Goal: Task Accomplishment & Management: Manage account settings

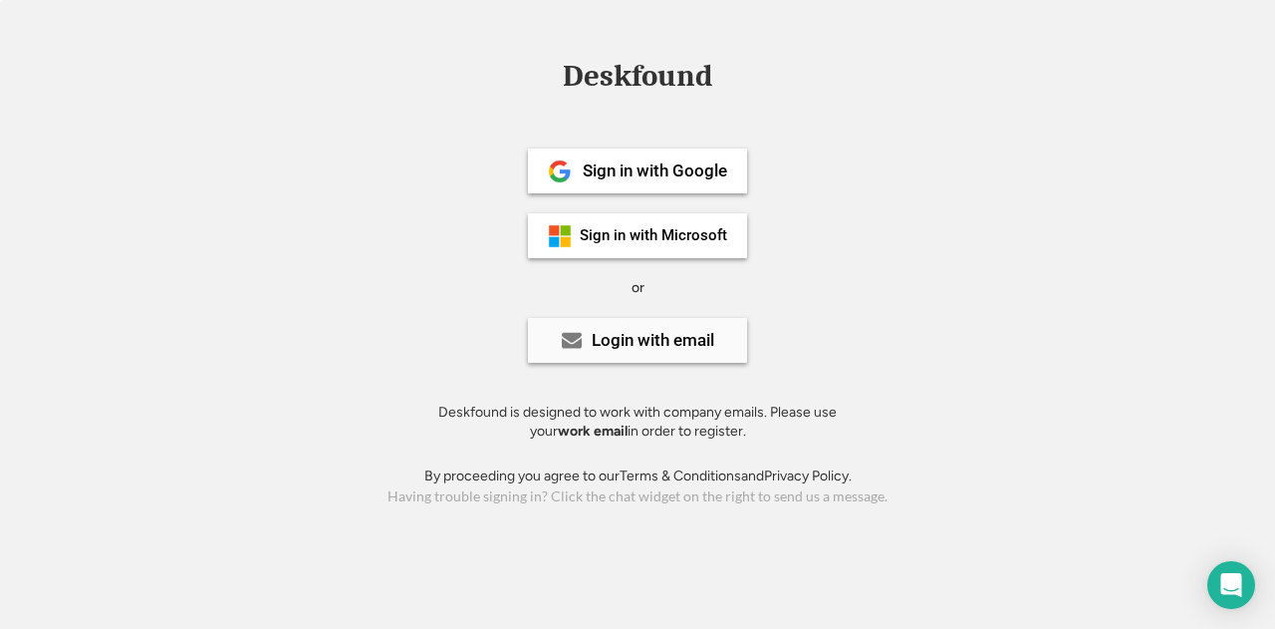
click at [648, 339] on div "Login with email" at bounding box center [653, 340] width 123 height 17
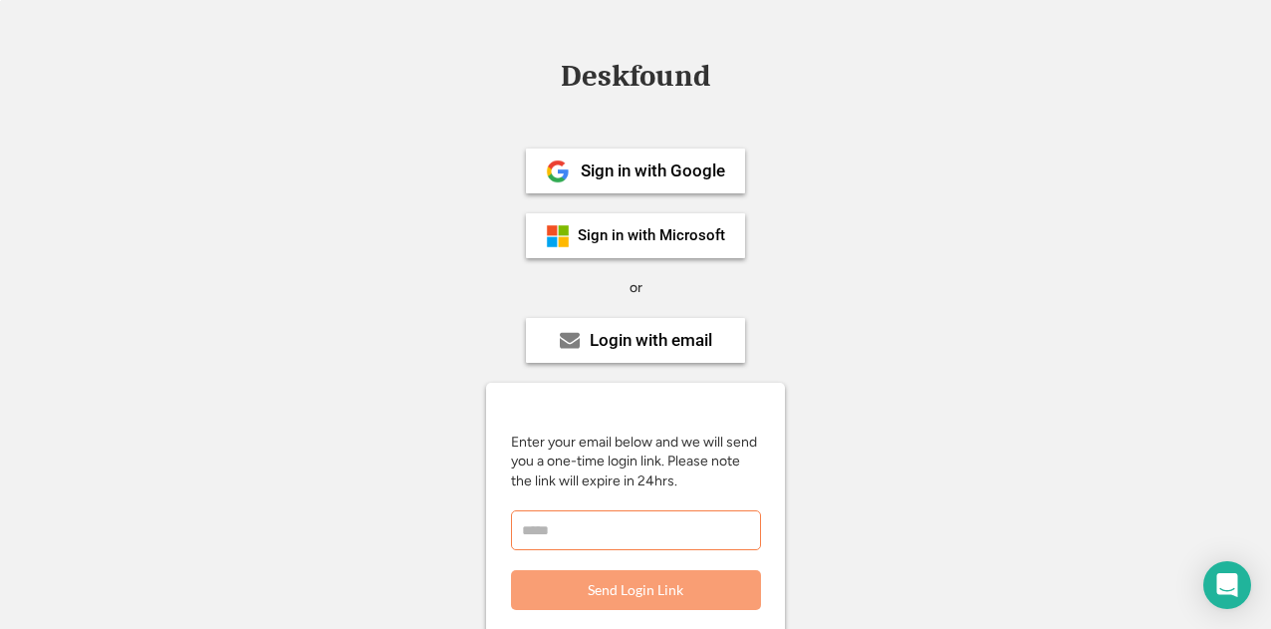
click at [632, 529] on input "email" at bounding box center [636, 530] width 250 height 40
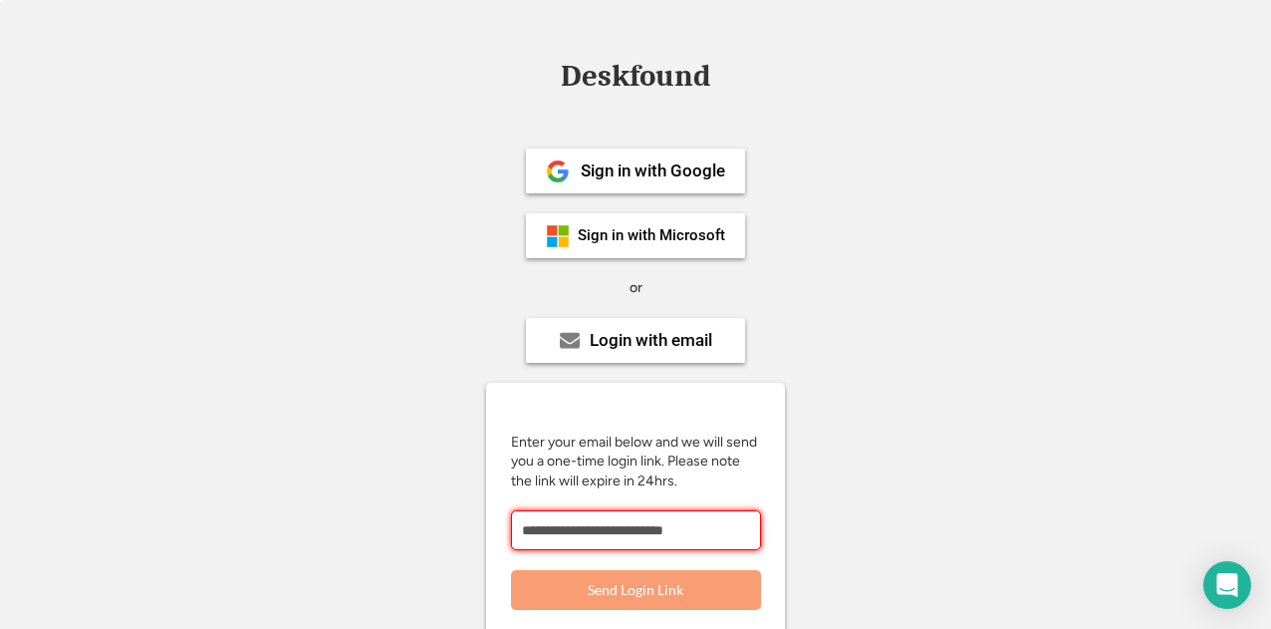
type input "**********"
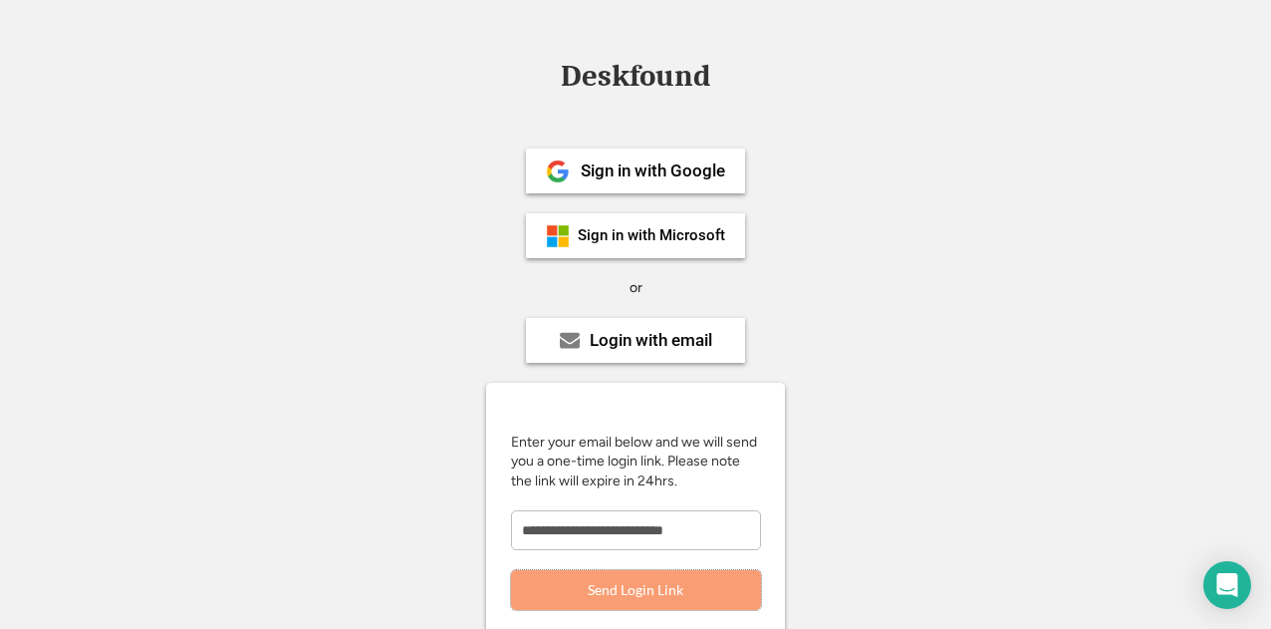
click at [637, 591] on button "Send Login Link" at bounding box center [636, 590] width 250 height 40
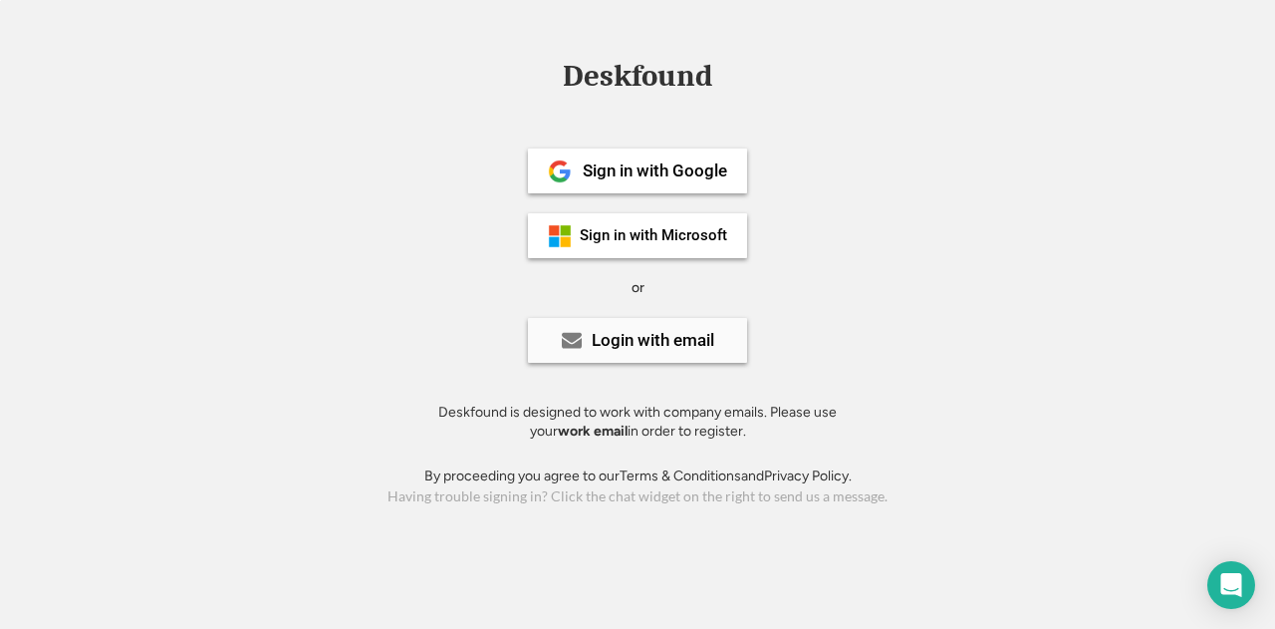
click at [641, 340] on div "Login with email" at bounding box center [653, 340] width 123 height 17
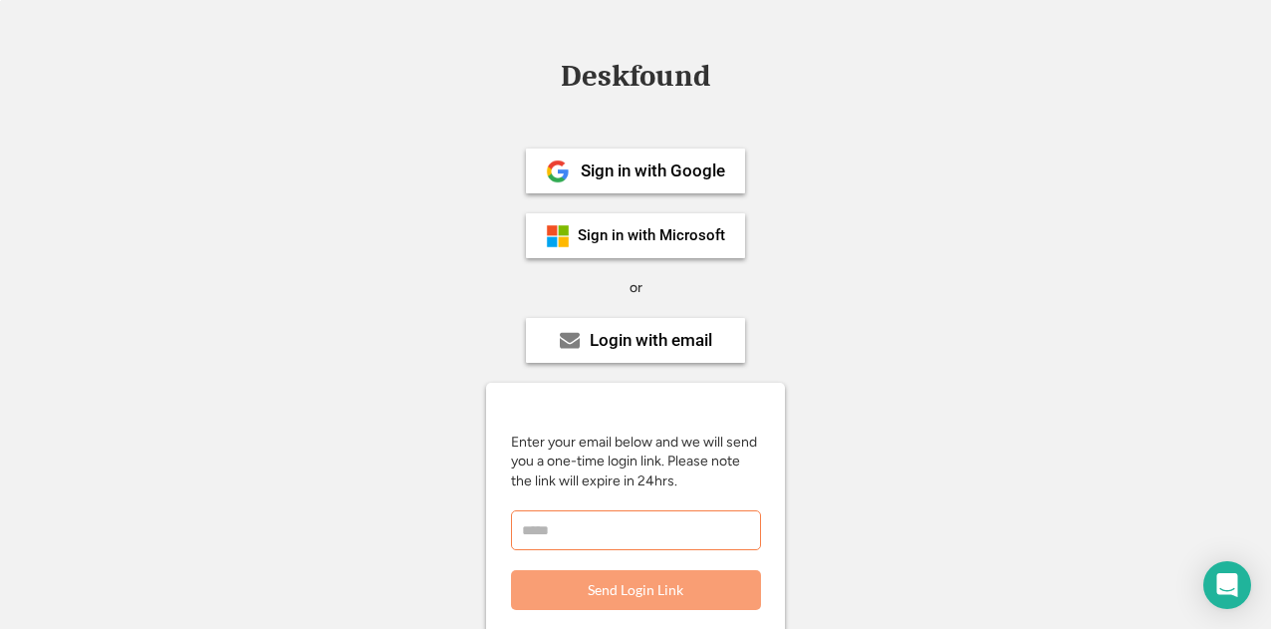
click at [653, 546] on input "email" at bounding box center [636, 530] width 250 height 40
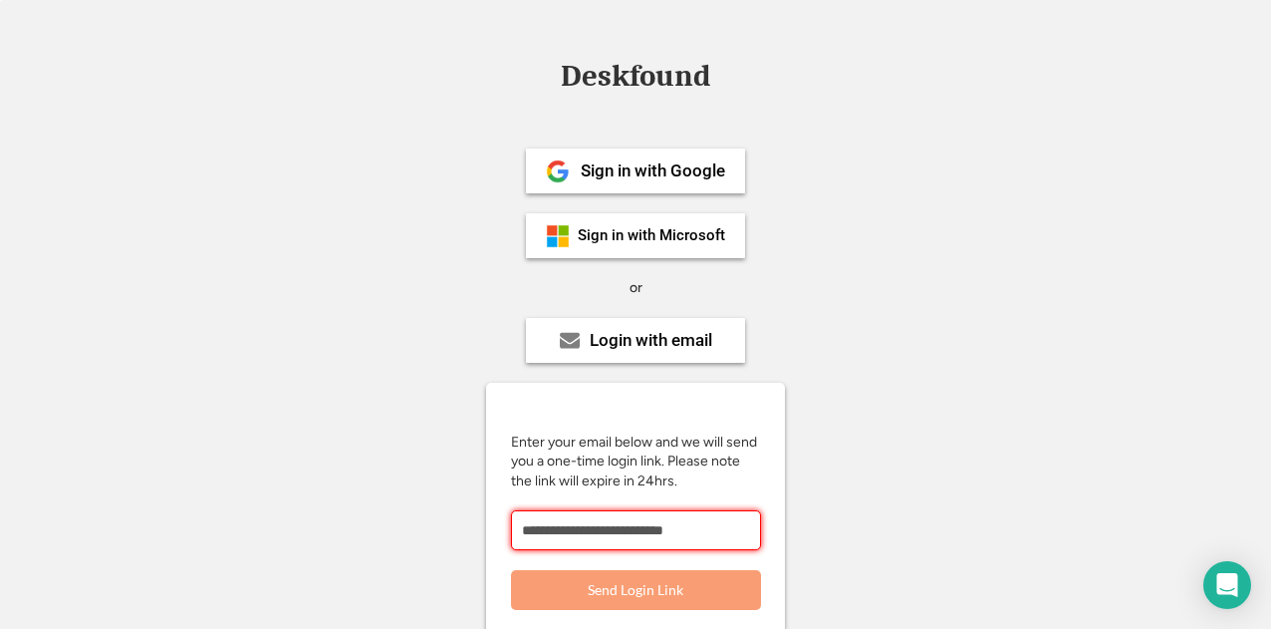
type input "**********"
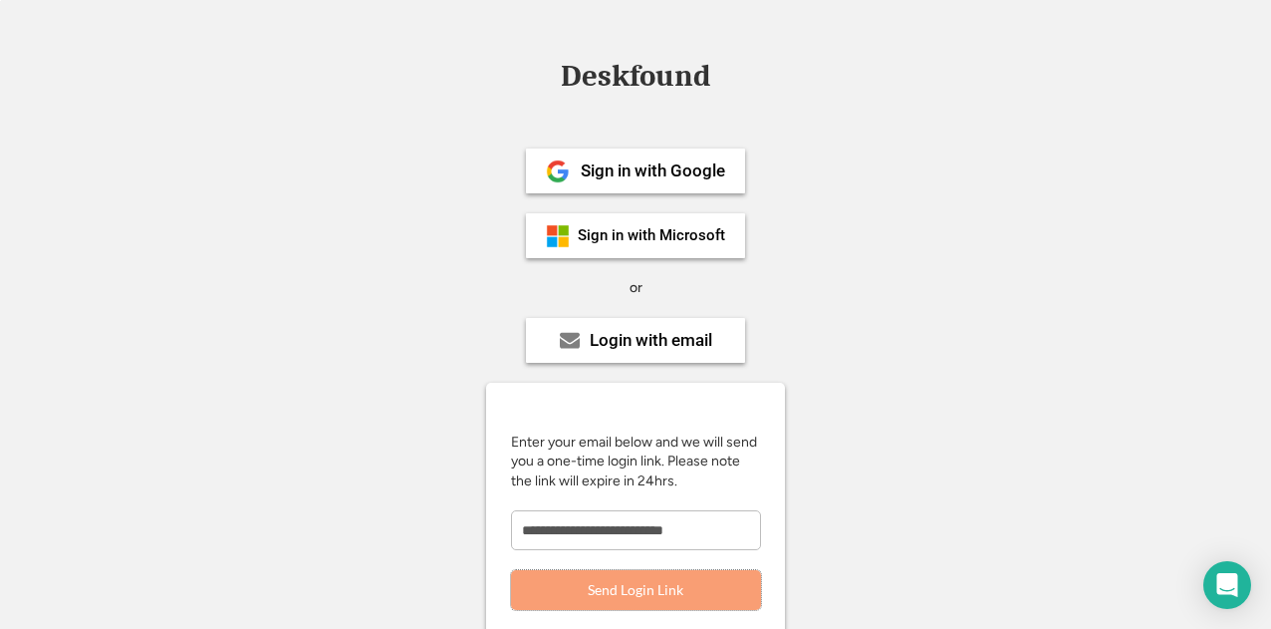
click at [653, 592] on button "Send Login Link" at bounding box center [636, 590] width 250 height 40
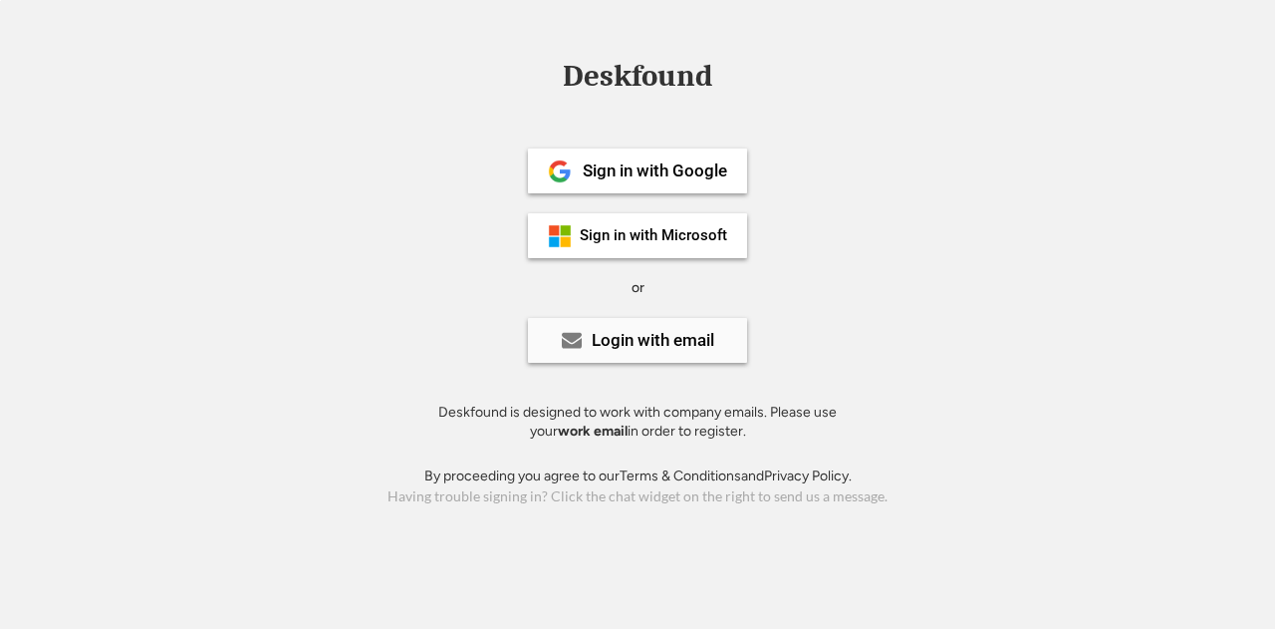
click at [628, 337] on div "Login with email" at bounding box center [653, 340] width 123 height 17
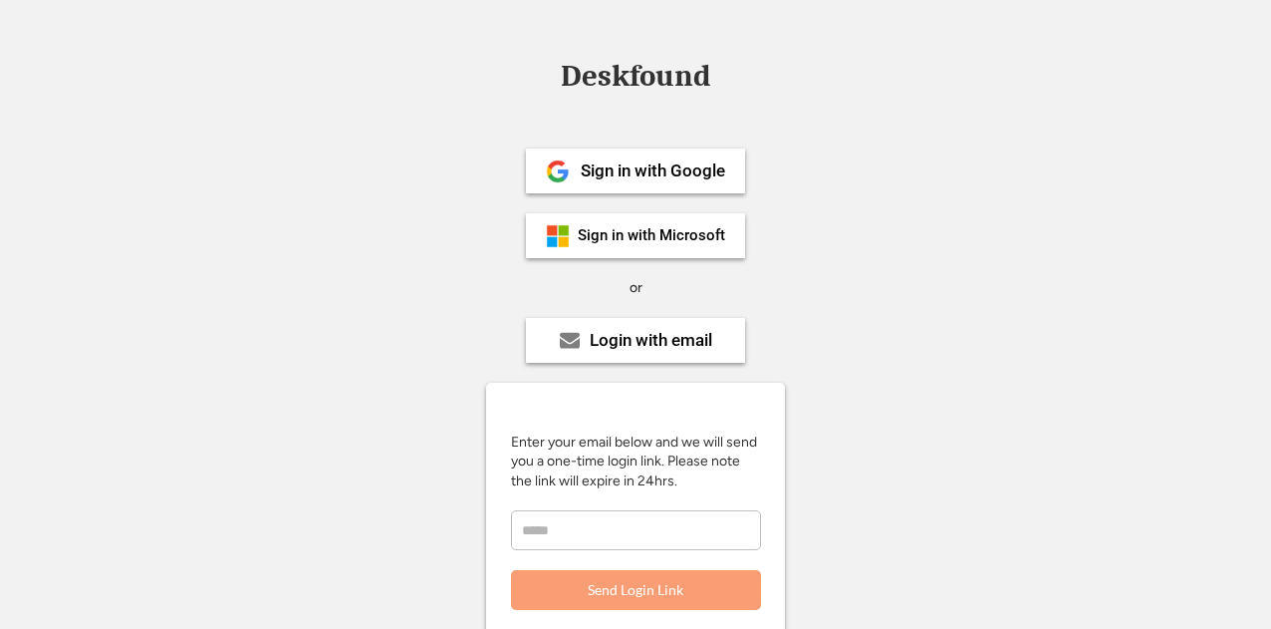
click at [656, 529] on input "email" at bounding box center [636, 530] width 250 height 40
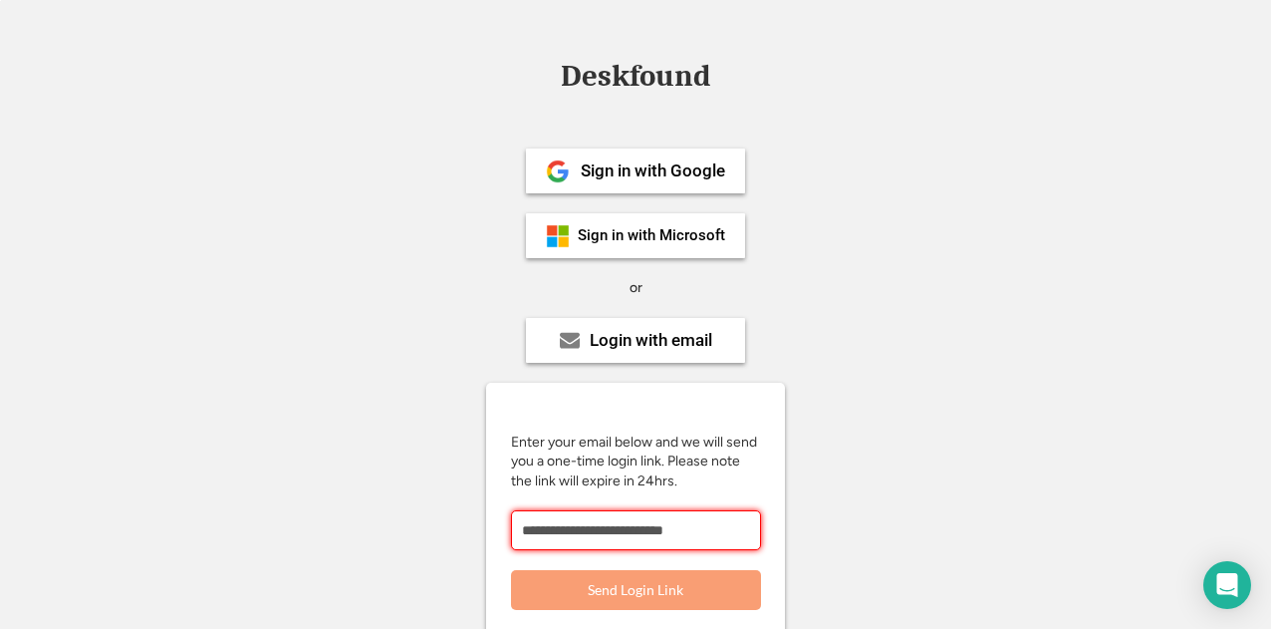
type input "**********"
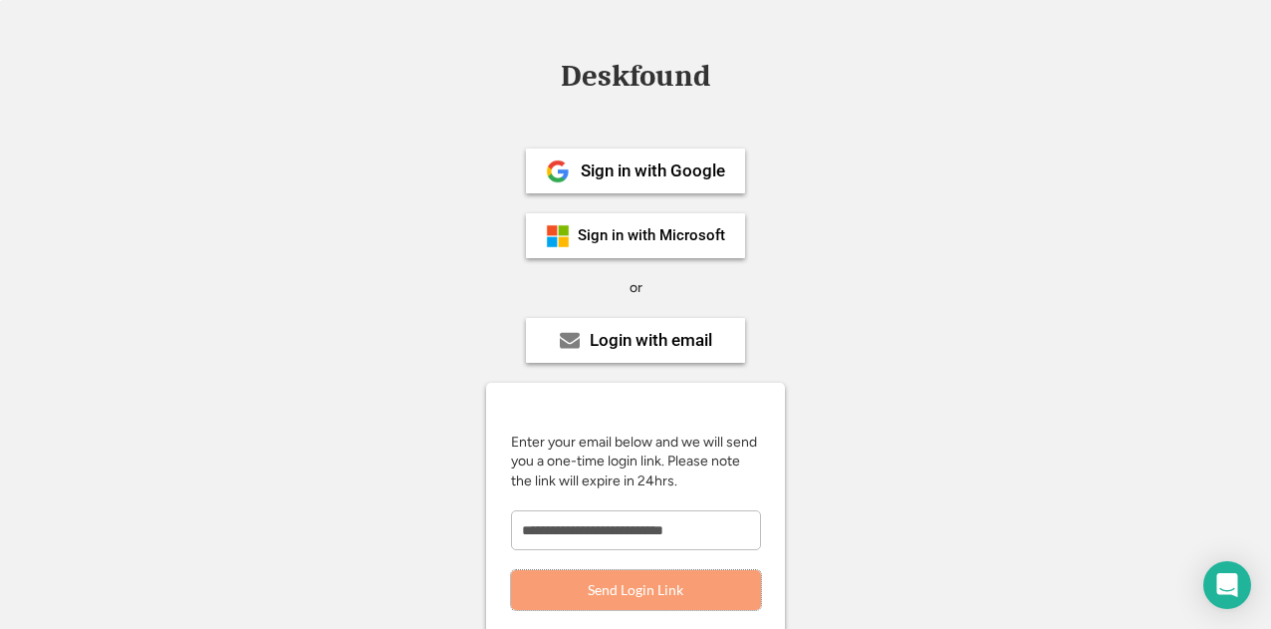
click at [661, 597] on button "Send Login Link" at bounding box center [636, 590] width 250 height 40
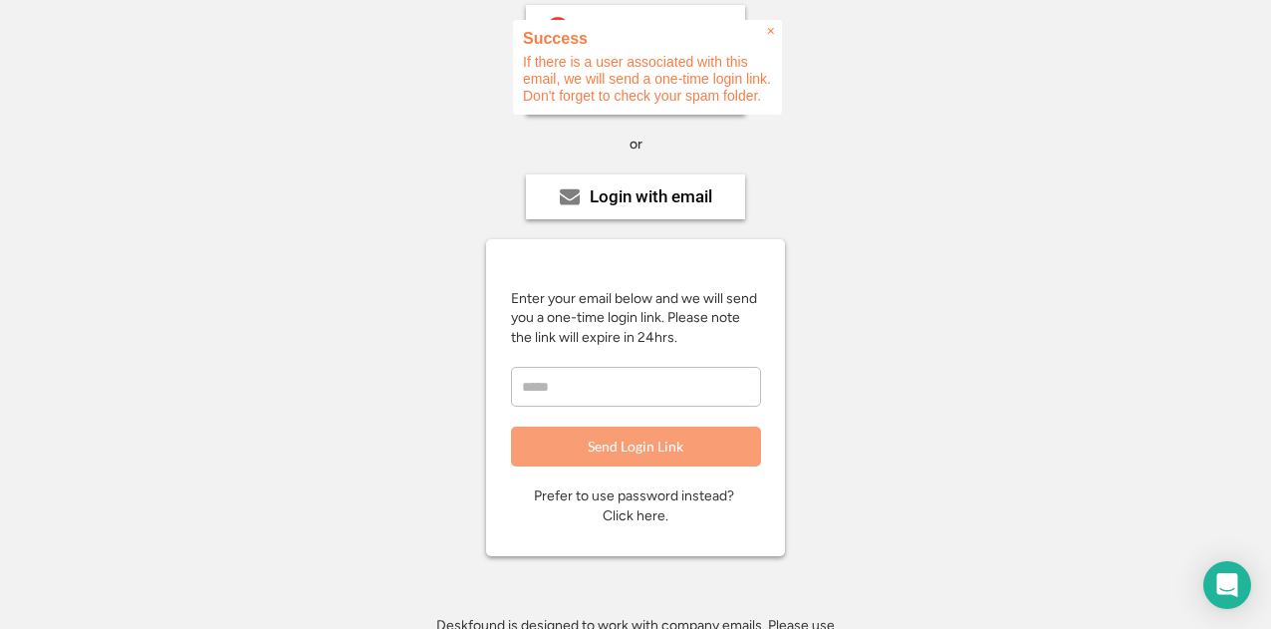
scroll to position [145, 0]
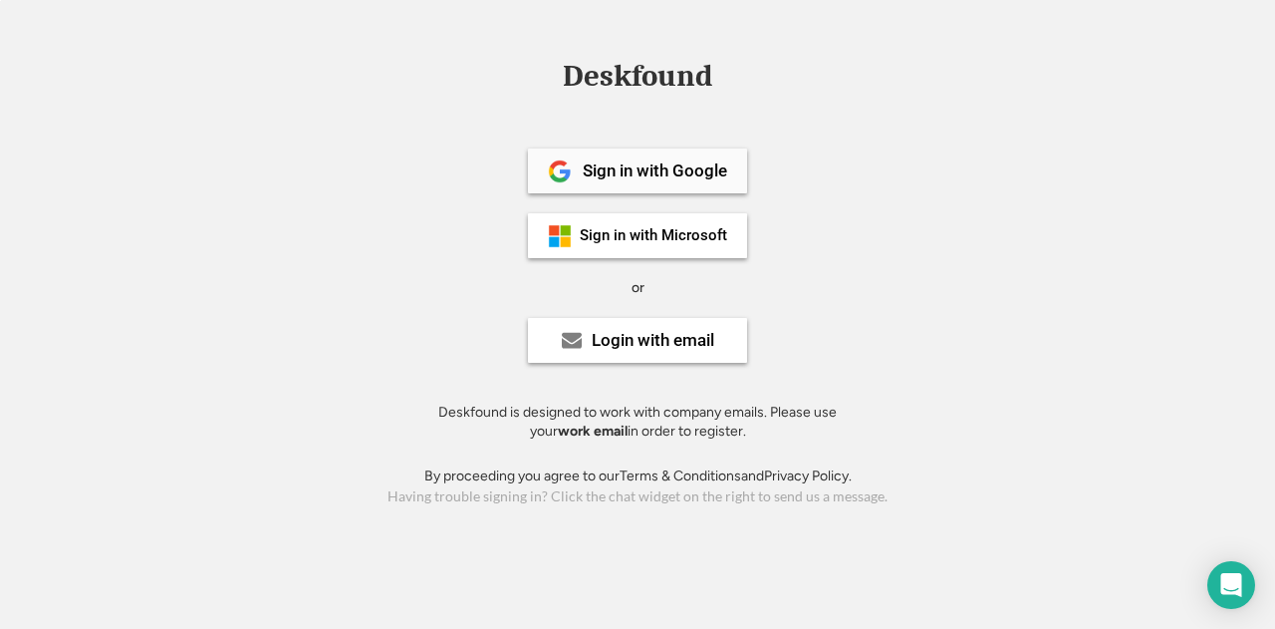
click at [669, 179] on div "Sign in with Google" at bounding box center [655, 170] width 144 height 17
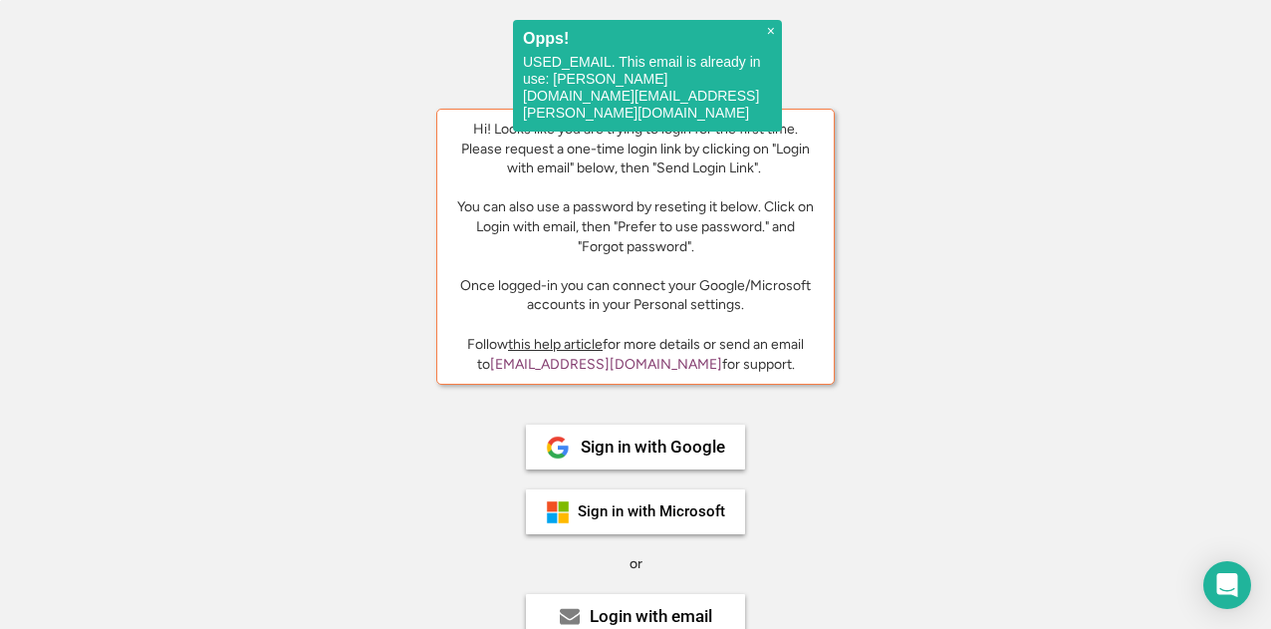
click at [771, 26] on span "×" at bounding box center [771, 31] width 8 height 17
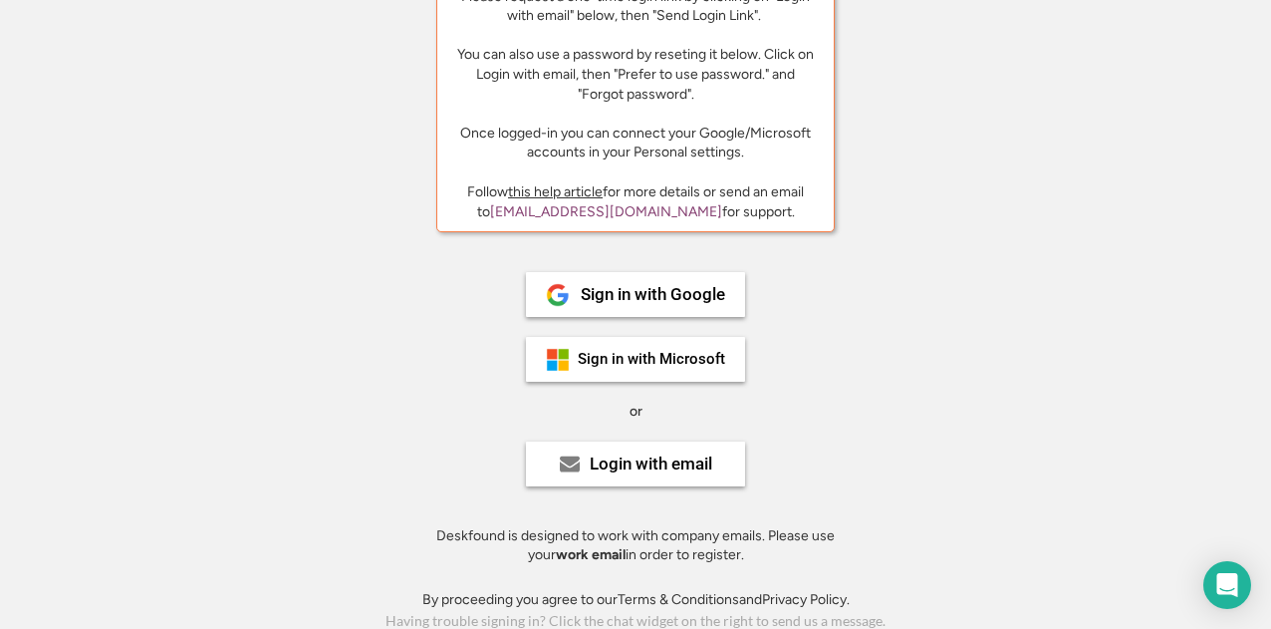
scroll to position [156, 0]
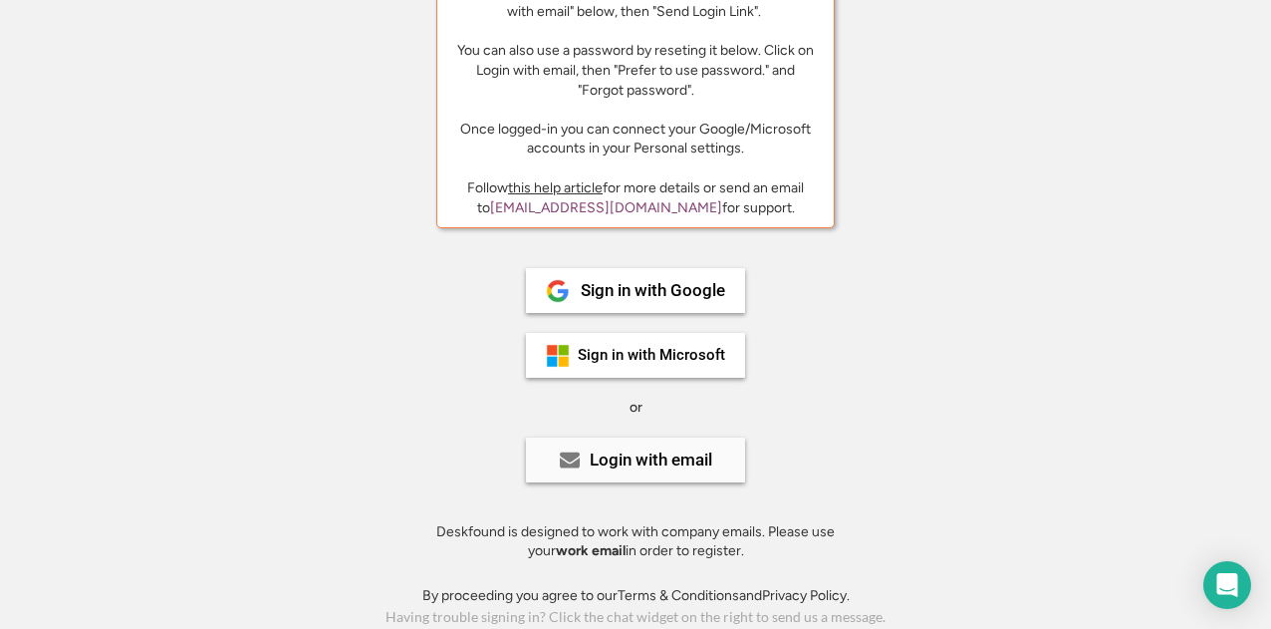
click at [643, 467] on div "Login with email" at bounding box center [651, 459] width 123 height 17
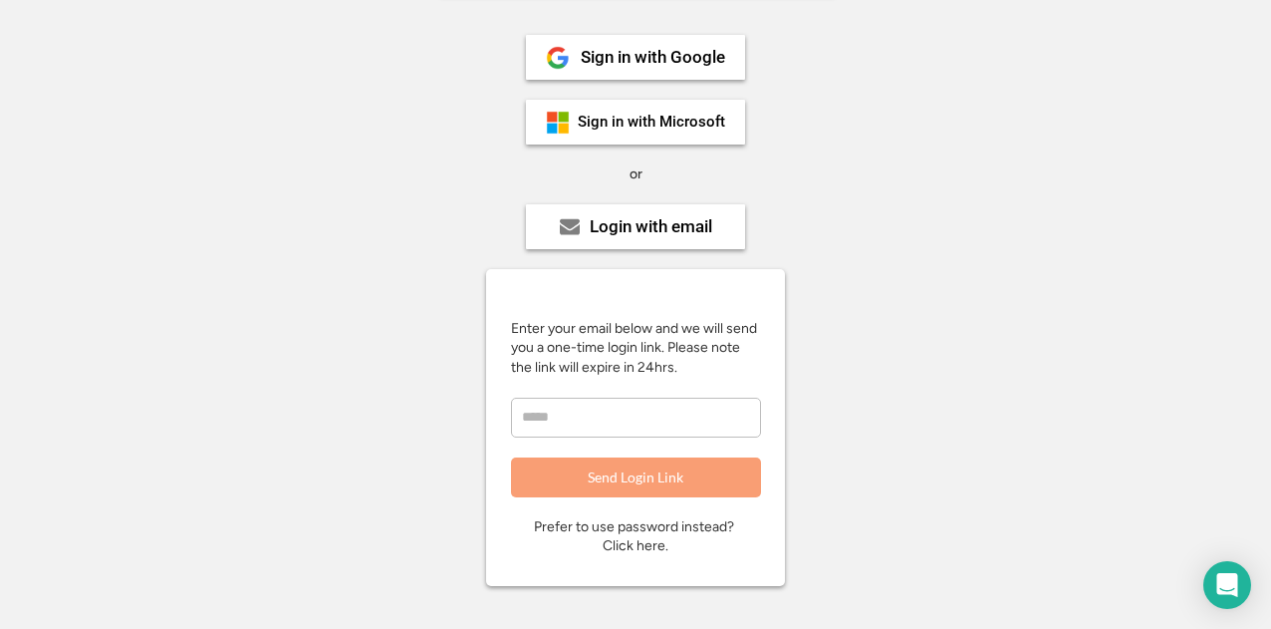
scroll to position [513, 0]
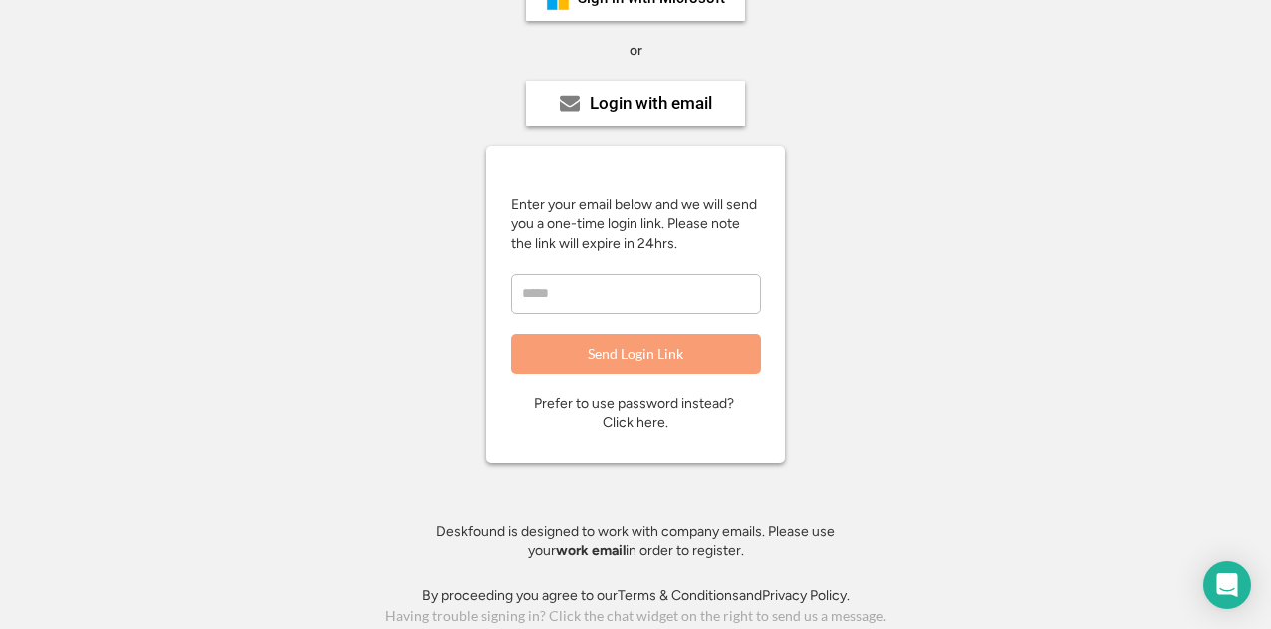
click at [629, 419] on div "Prefer to use password instead? Click here." at bounding box center [635, 412] width 203 height 39
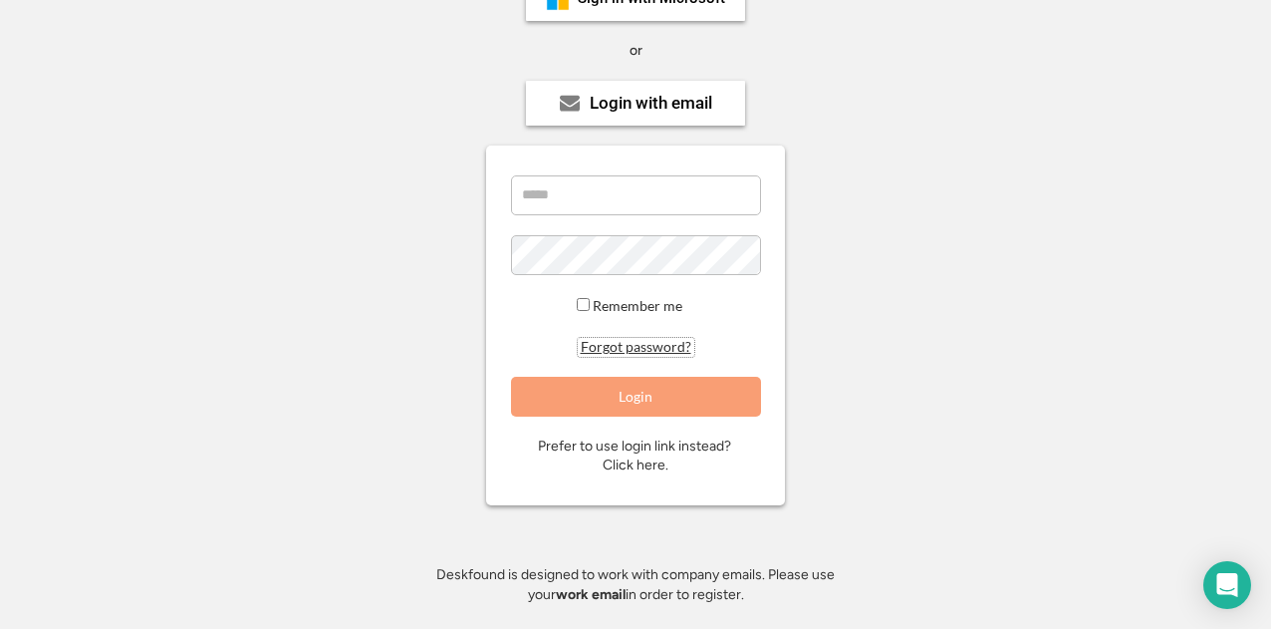
click at [642, 352] on button "Forgot password?" at bounding box center [636, 347] width 117 height 19
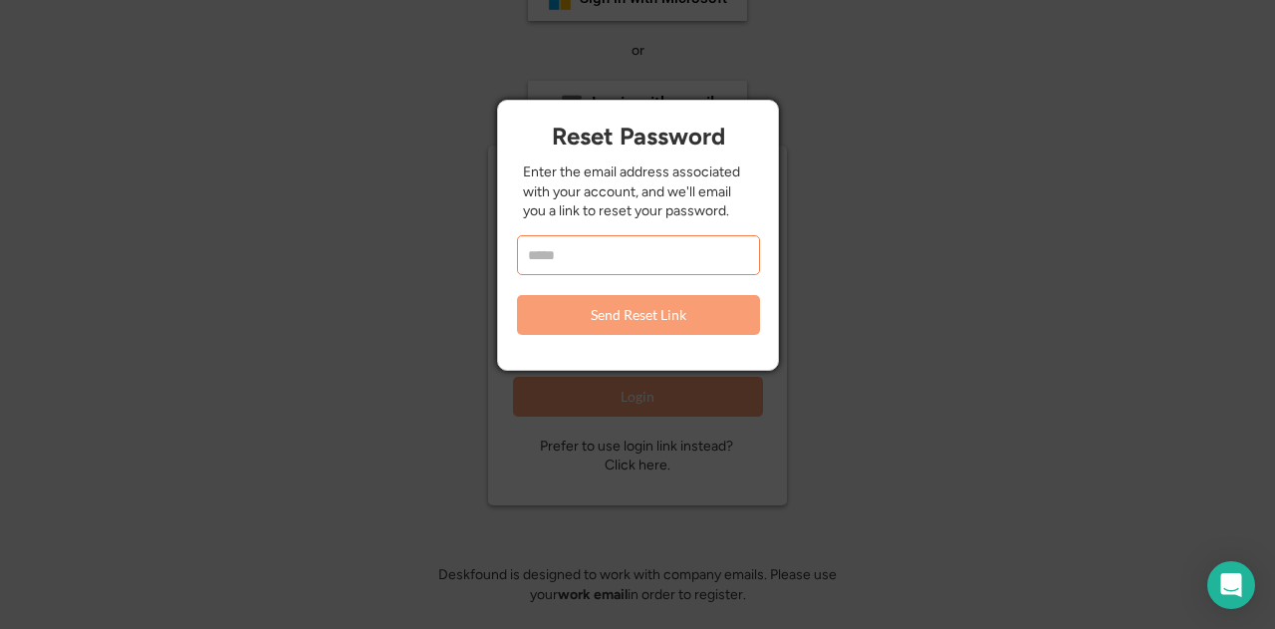
click at [629, 251] on input "email" at bounding box center [638, 255] width 243 height 40
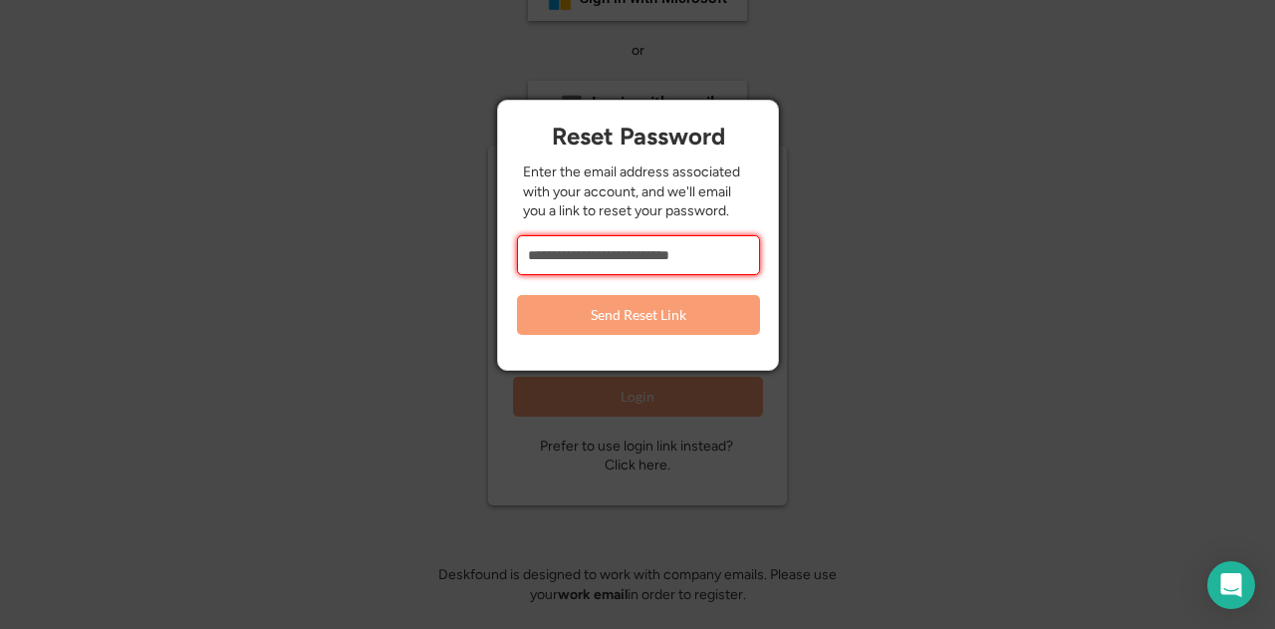
type input "**********"
click at [626, 319] on button "Send Reset Link" at bounding box center [638, 315] width 243 height 40
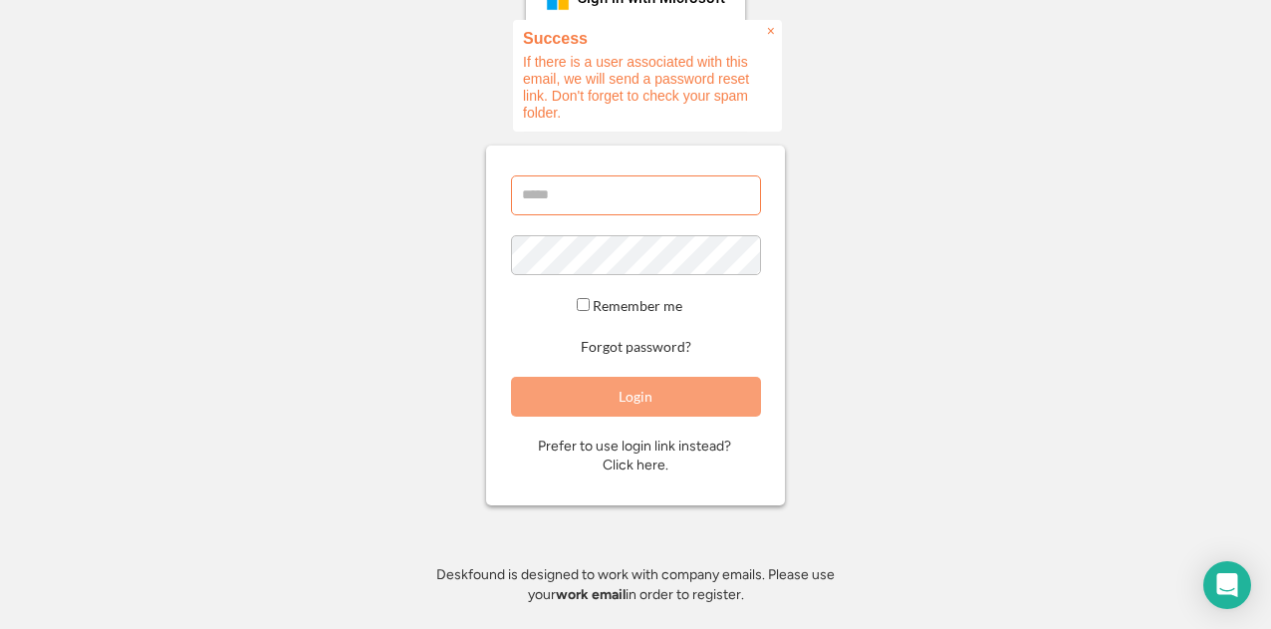
click at [641, 202] on input "email" at bounding box center [636, 195] width 250 height 40
